Goal: Check status

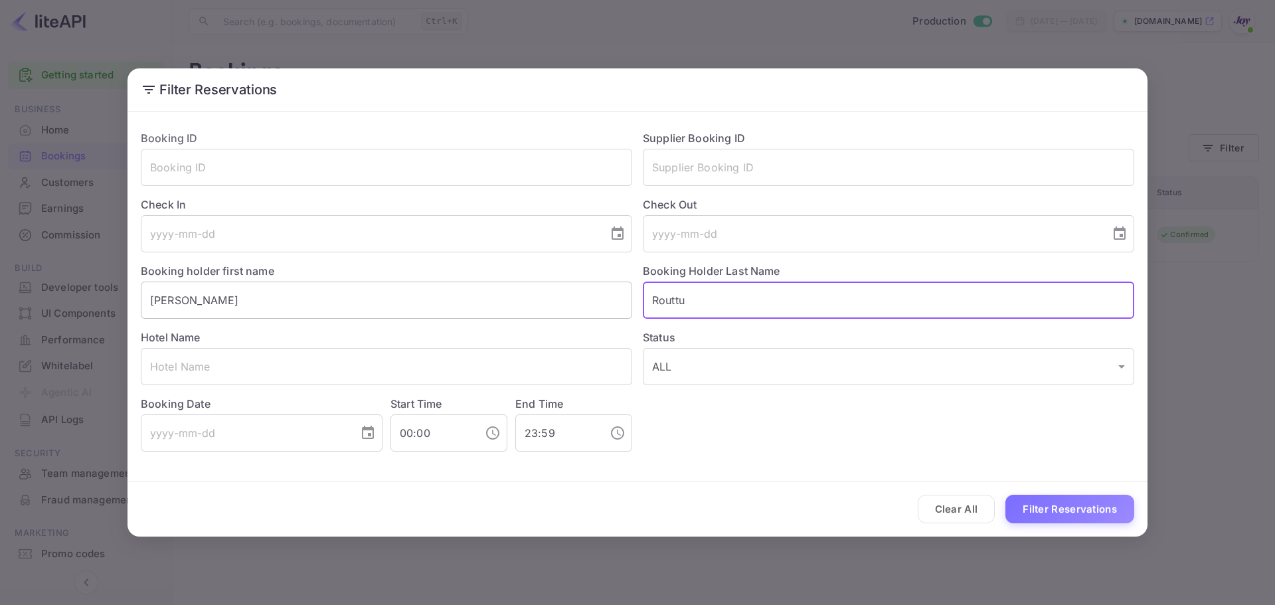
drag, startPoint x: 745, startPoint y: 307, endPoint x: 612, endPoint y: 301, distance: 133.7
click at [621, 301] on div "Booking ID ​ Supplier Booking ID ​ Check In ​ Check Out ​ Booking holder first …" at bounding box center [632, 286] width 1004 height 332
click at [693, 171] on input "text" at bounding box center [889, 167] width 492 height 37
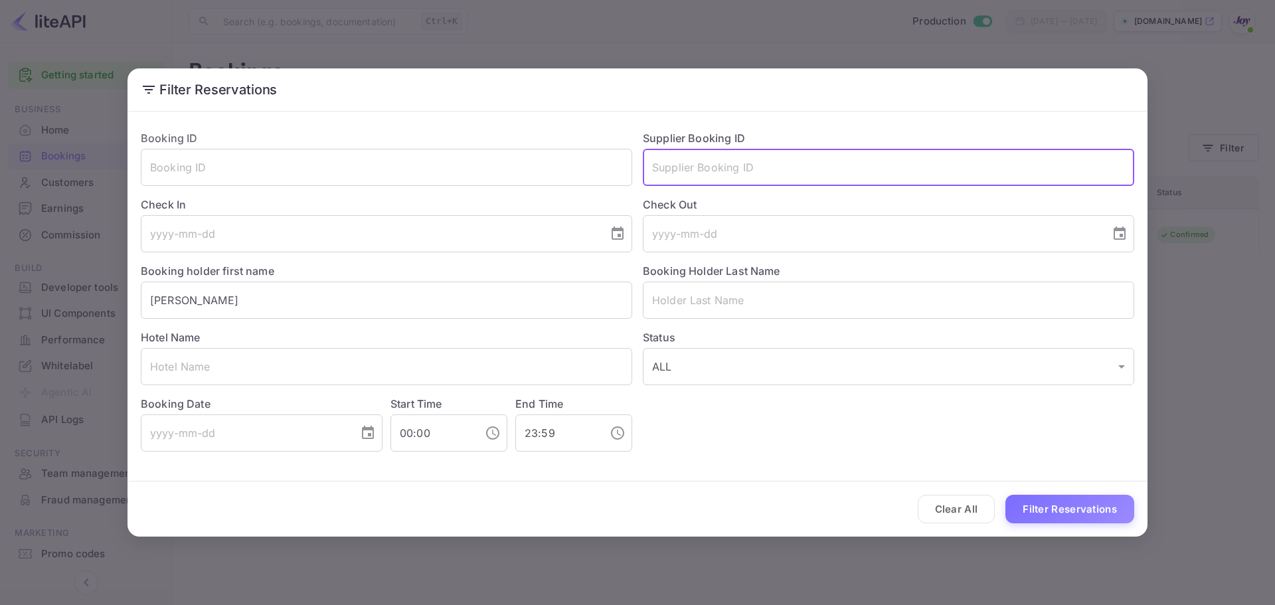
paste input "8424726"
type input "8424726"
drag, startPoint x: 259, startPoint y: 333, endPoint x: 146, endPoint y: 332, distance: 112.9
click at [146, 332] on div "Hotel Name ​" at bounding box center [381, 352] width 502 height 66
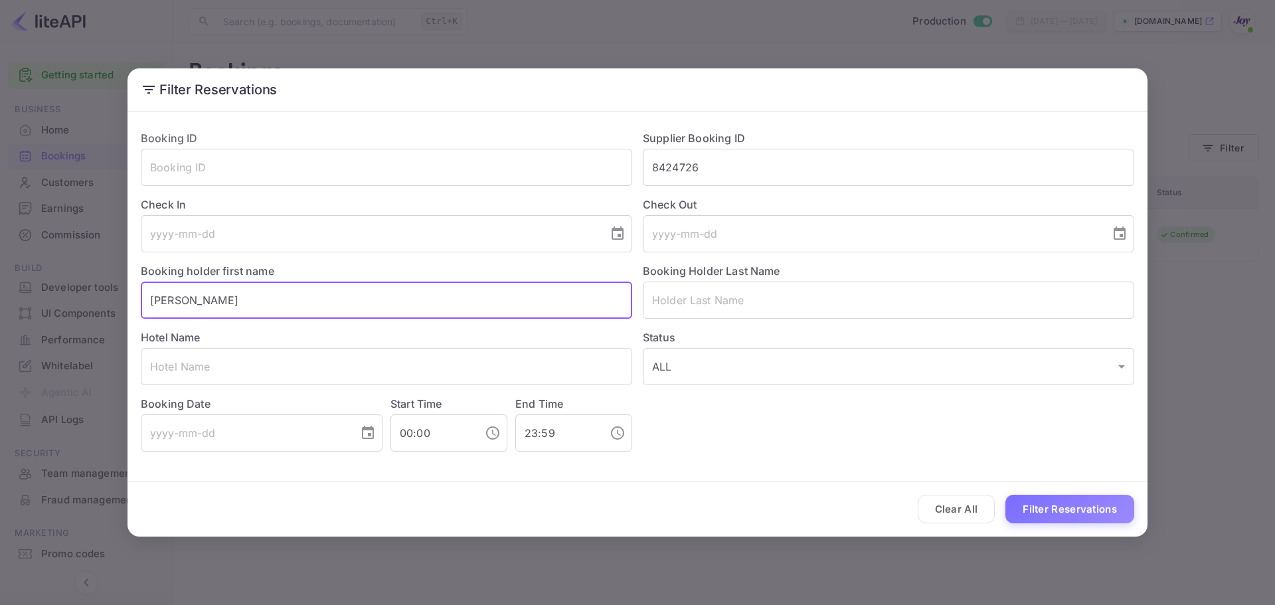
drag, startPoint x: 192, startPoint y: 300, endPoint x: 82, endPoint y: 296, distance: 110.3
click at [82, 296] on div "Filter Reservations Booking ID ​ Supplier Booking ID 8424726 ​ Check In ​ Check…" at bounding box center [637, 302] width 1275 height 605
type input "="
click at [1079, 519] on button "Filter Reservations" at bounding box center [1070, 509] width 129 height 29
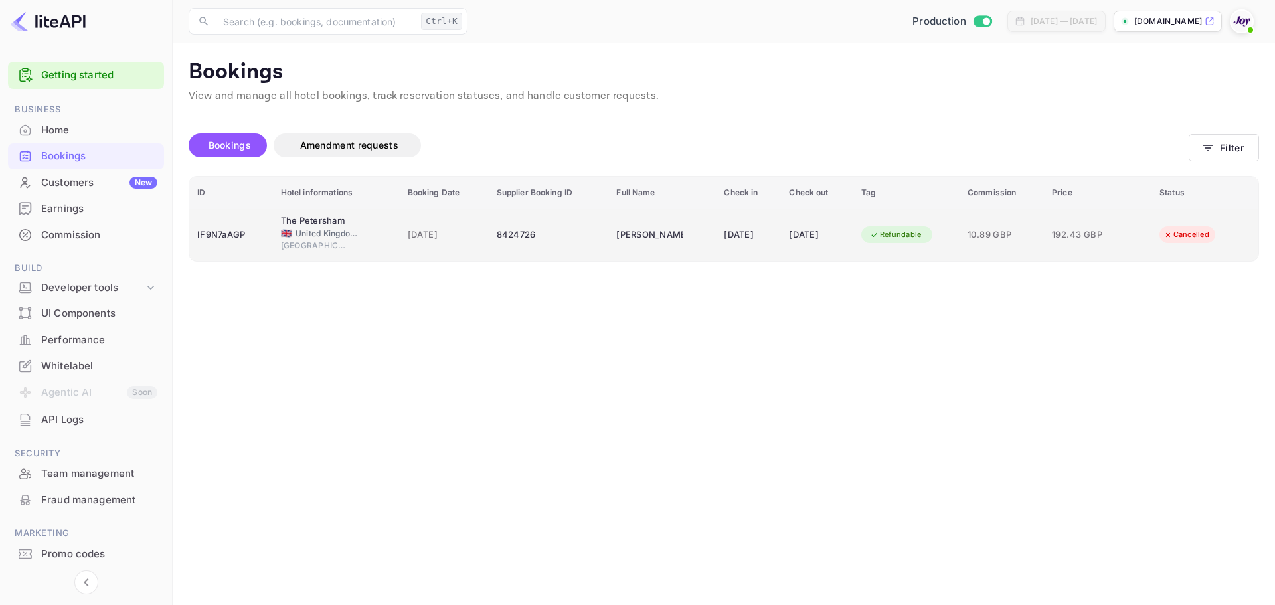
click at [583, 229] on td "8424726" at bounding box center [549, 235] width 120 height 52
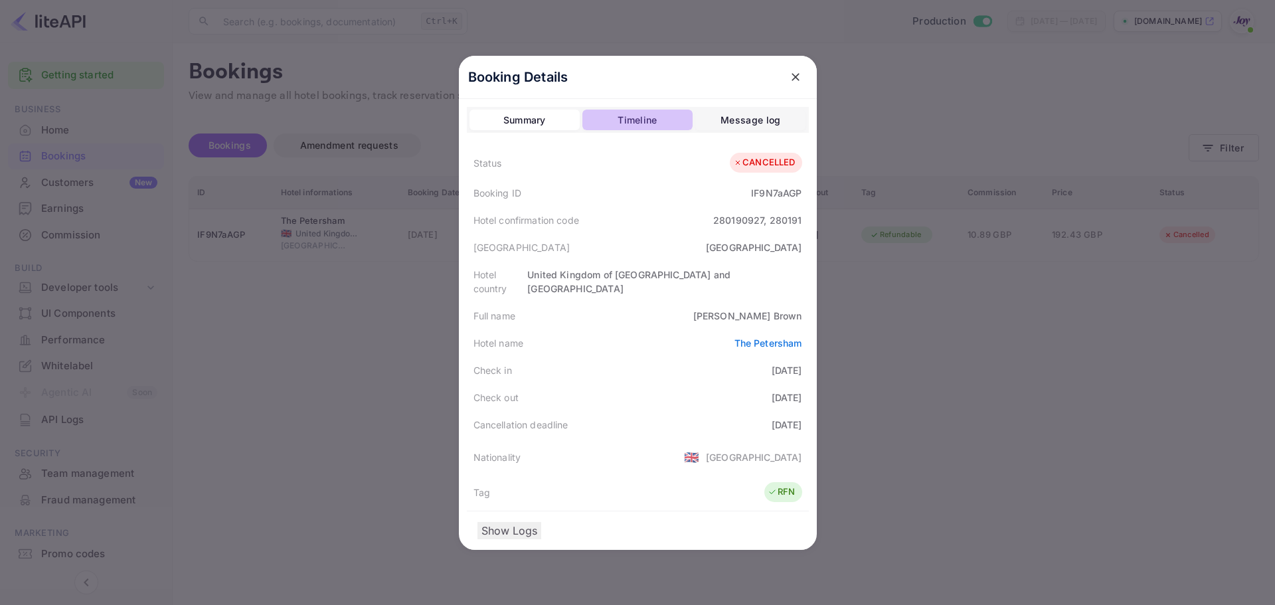
click at [636, 120] on div "Timeline" at bounding box center [637, 120] width 39 height 16
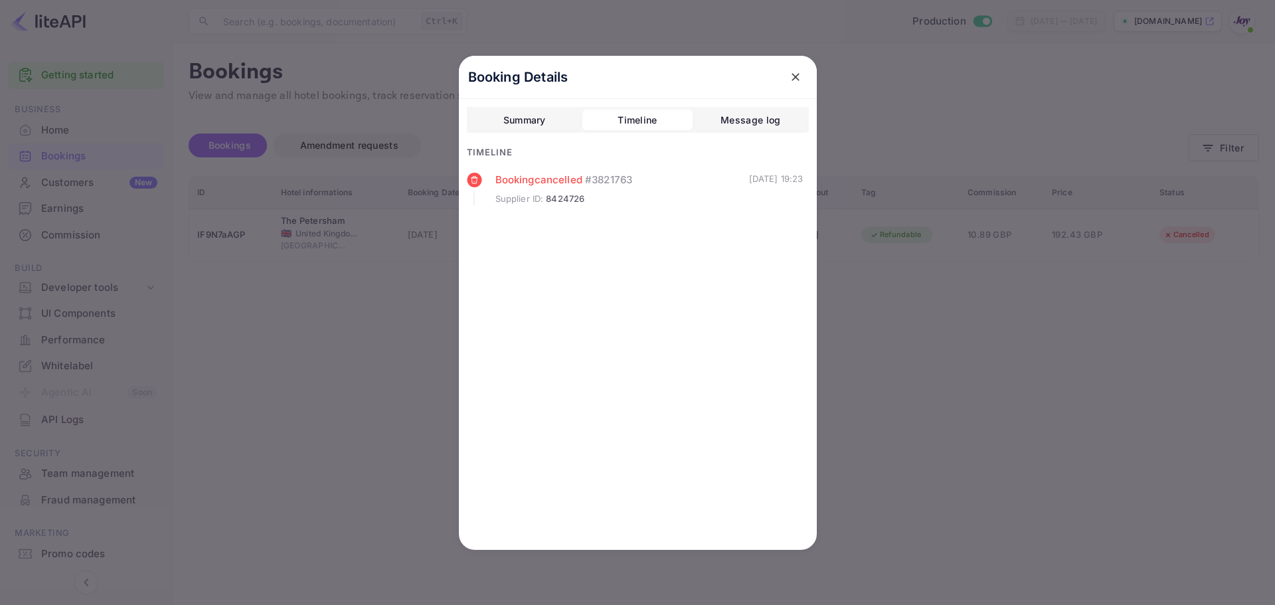
click at [742, 120] on div "Message log" at bounding box center [751, 120] width 60 height 16
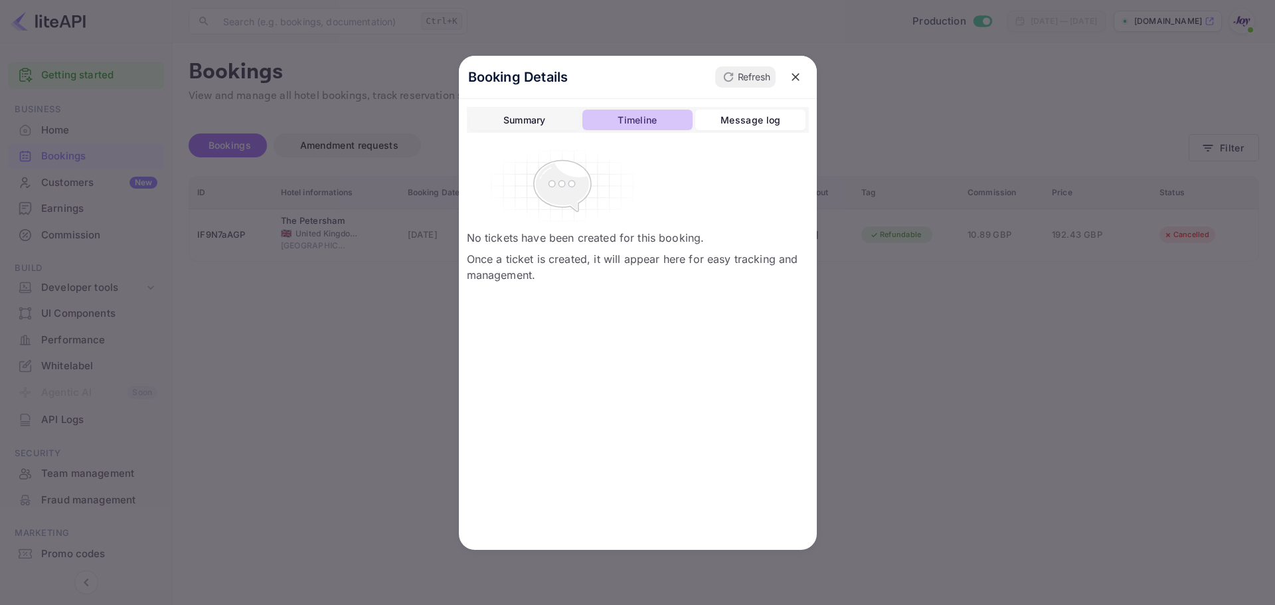
click at [654, 118] on div "Timeline" at bounding box center [637, 120] width 39 height 16
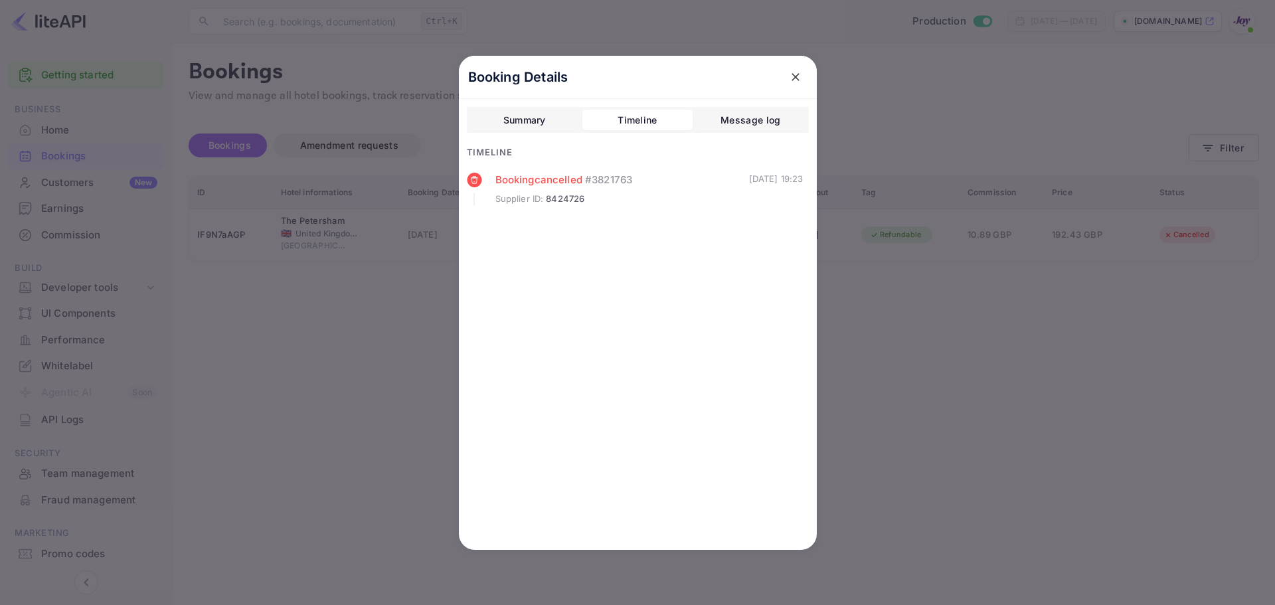
click at [535, 122] on div "Summary" at bounding box center [525, 120] width 43 height 16
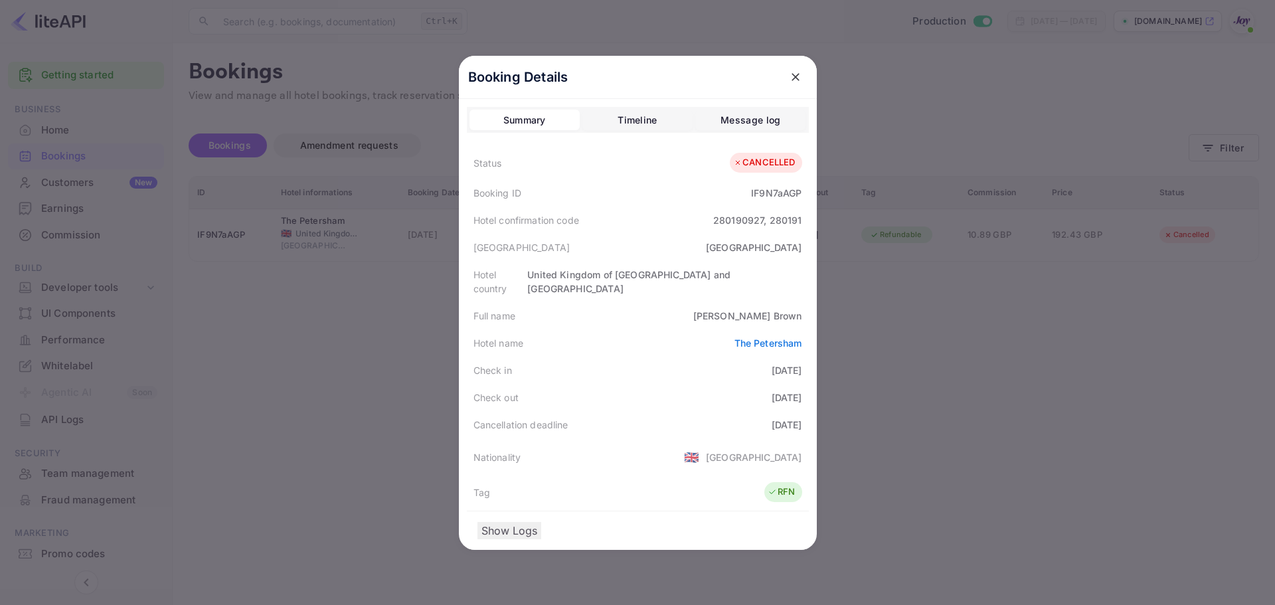
click at [365, 348] on div at bounding box center [637, 302] width 1275 height 605
